Goal: Find specific page/section: Find specific page/section

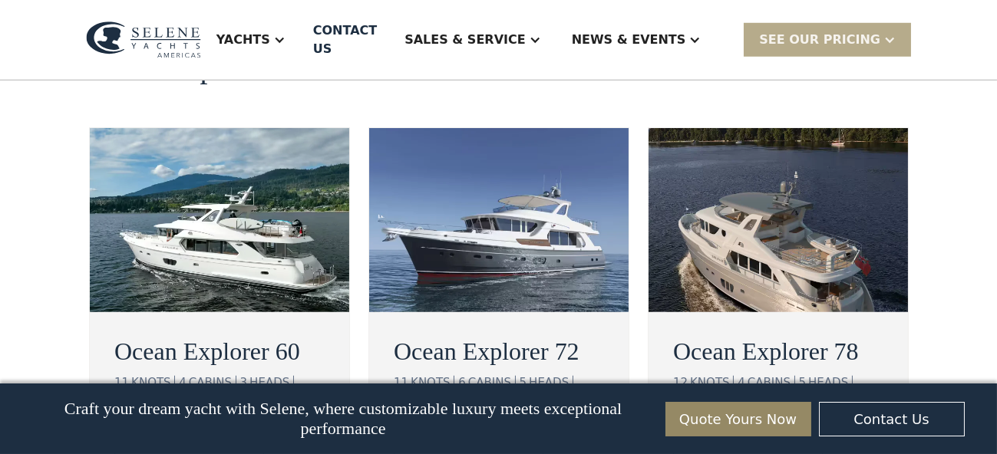
scroll to position [2847, 0]
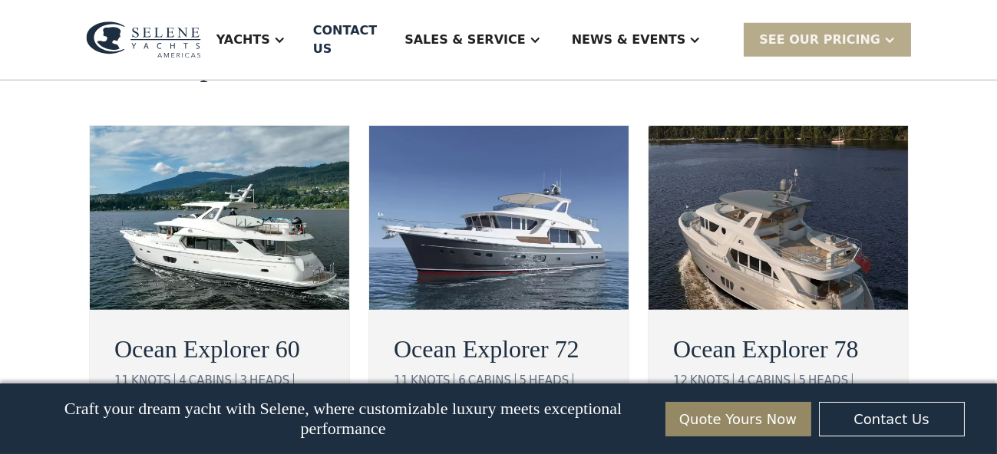
click at [176, 434] on div "view details" at bounding box center [176, 443] width 86 height 18
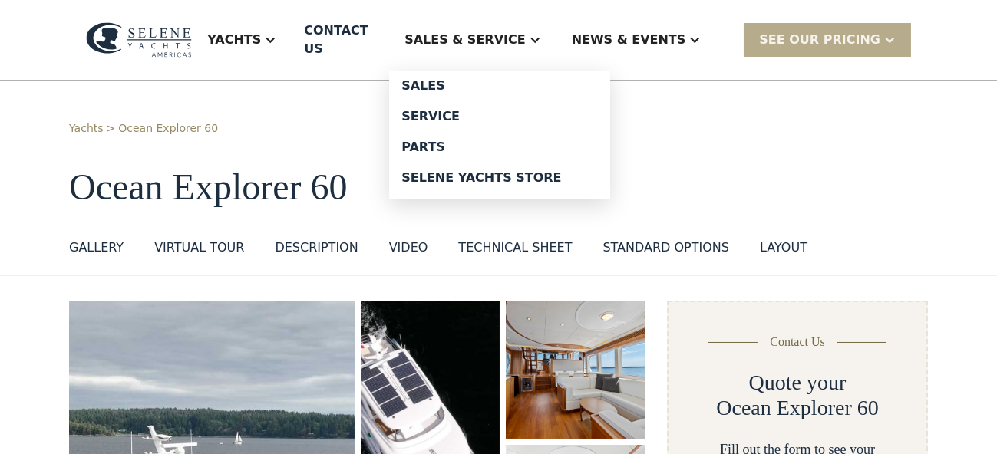
click at [486, 80] on div "Sales" at bounding box center [499, 86] width 196 height 12
